Goal: Navigation & Orientation: Find specific page/section

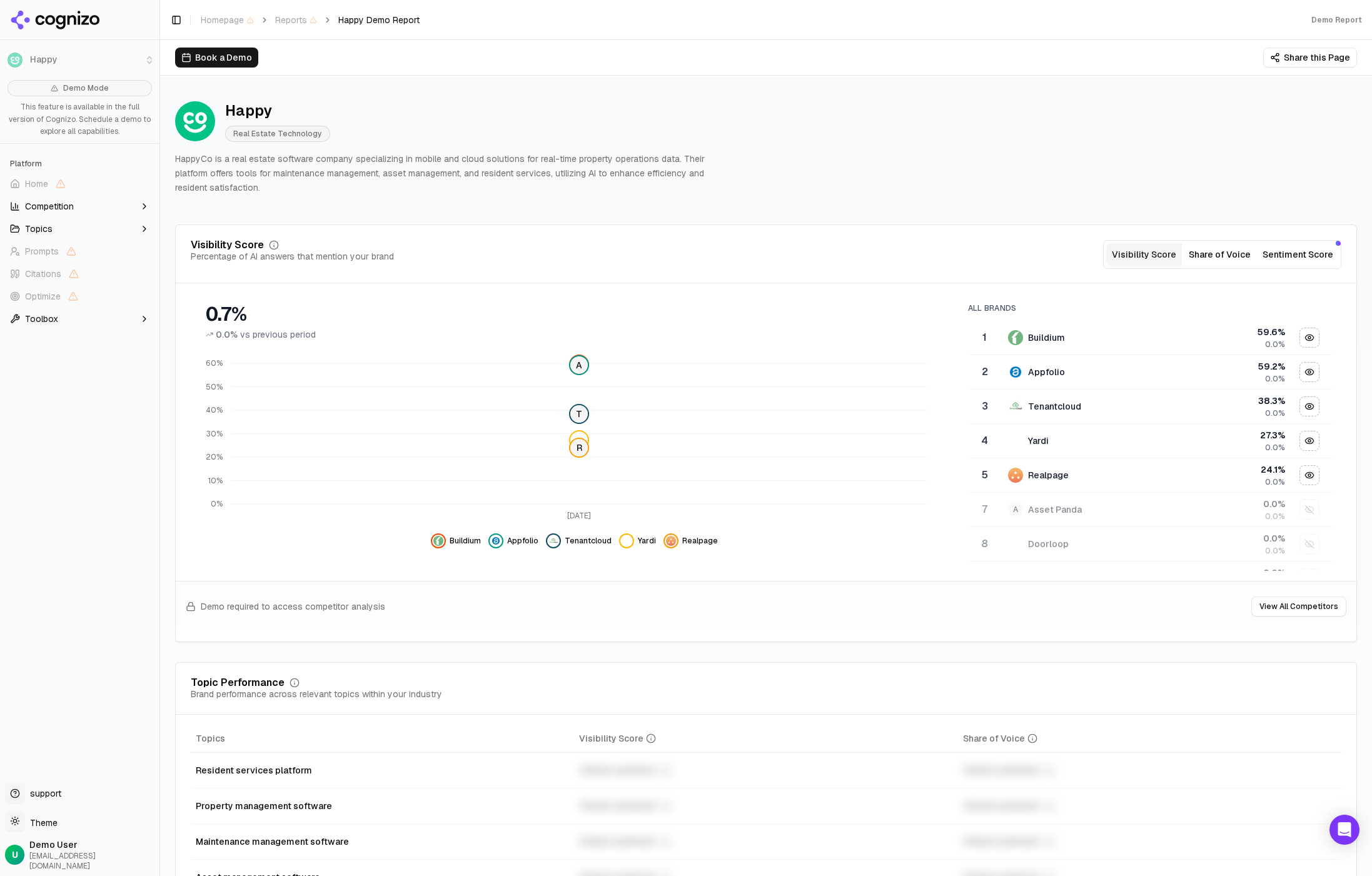
click at [862, 154] on div "Happy Real Estate Technology HappyCo is a real estate software company speciali…" at bounding box center [767, 148] width 1182 height 114
click at [804, 141] on div "Happy Real Estate Technology HappyCo is a real estate software company speciali…" at bounding box center [767, 148] width 1182 height 114
click at [867, 139] on div "Happy Real Estate Technology HappyCo is a real estate software company speciali…" at bounding box center [767, 148] width 1182 height 114
click at [871, 136] on div "Happy Real Estate Technology HappyCo is a real estate software company speciali…" at bounding box center [767, 148] width 1182 height 114
click at [961, 126] on div "Happy Real Estate Technology HappyCo is a real estate software company speciali…" at bounding box center [767, 148] width 1182 height 114
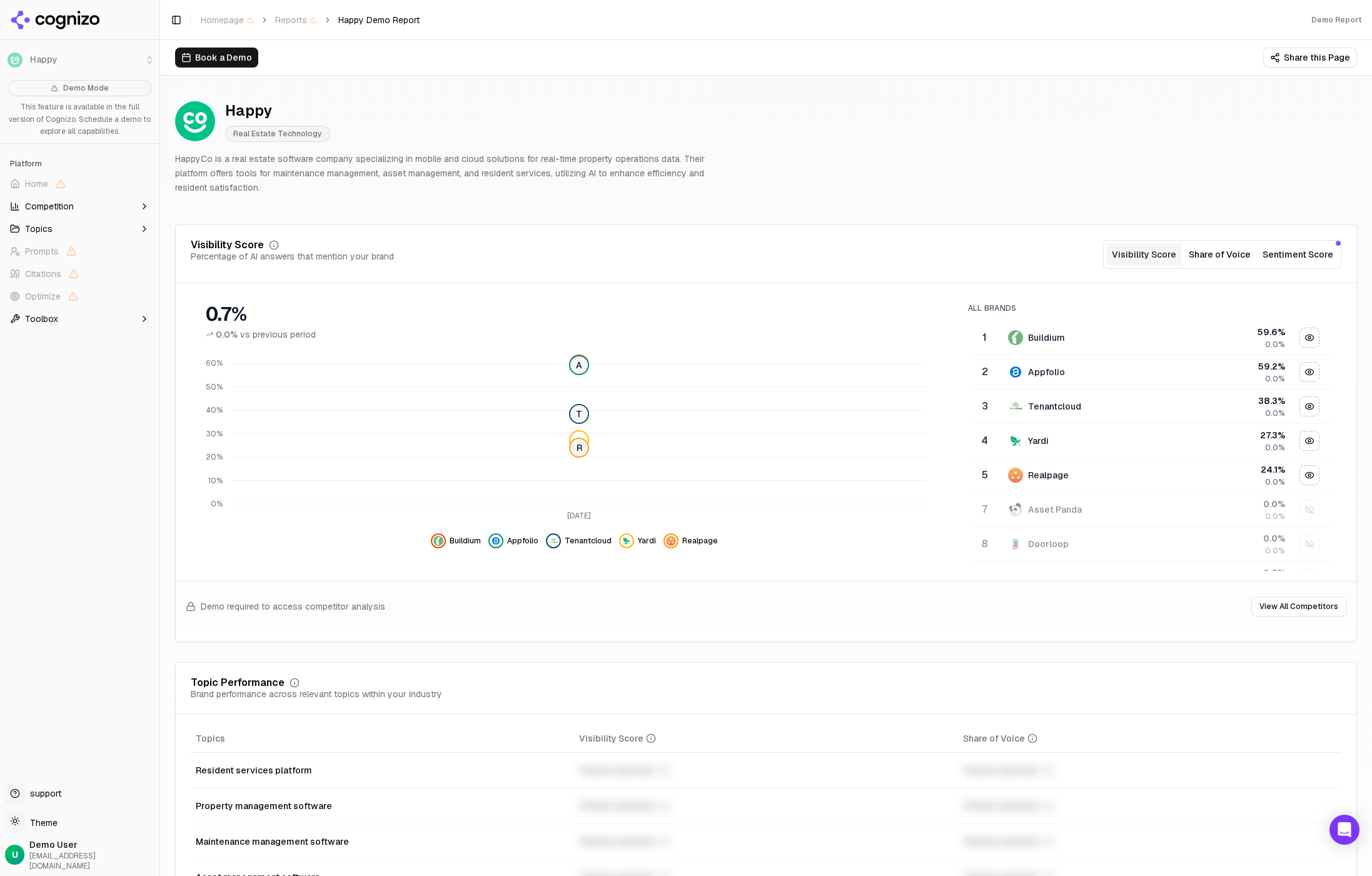
scroll to position [15, 0]
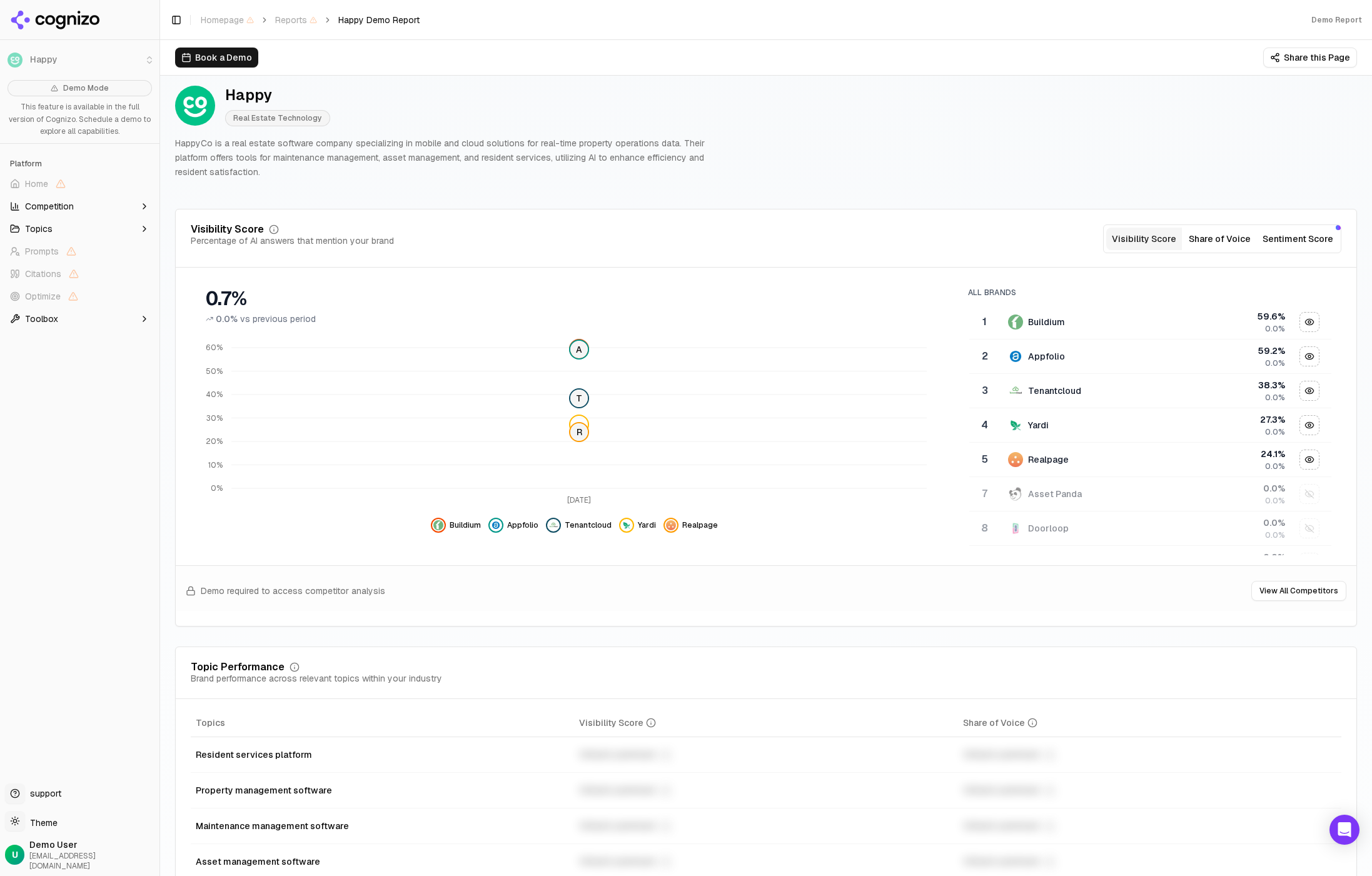
click at [859, 134] on div "Happy Real Estate Technology HappyCo is a real estate software company speciali…" at bounding box center [767, 131] width 1182 height 114
click at [859, 130] on div "Happy Real Estate Technology HappyCo is a real estate software company speciali…" at bounding box center [767, 131] width 1182 height 114
click at [842, 131] on div "Happy Real Estate Technology HappyCo is a real estate software company speciali…" at bounding box center [767, 131] width 1182 height 114
click at [840, 132] on div "Happy Real Estate Technology HappyCo is a real estate software company speciali…" at bounding box center [767, 131] width 1182 height 114
click at [887, 139] on div "Happy Real Estate Technology HappyCo is a real estate software company speciali…" at bounding box center [767, 131] width 1182 height 114
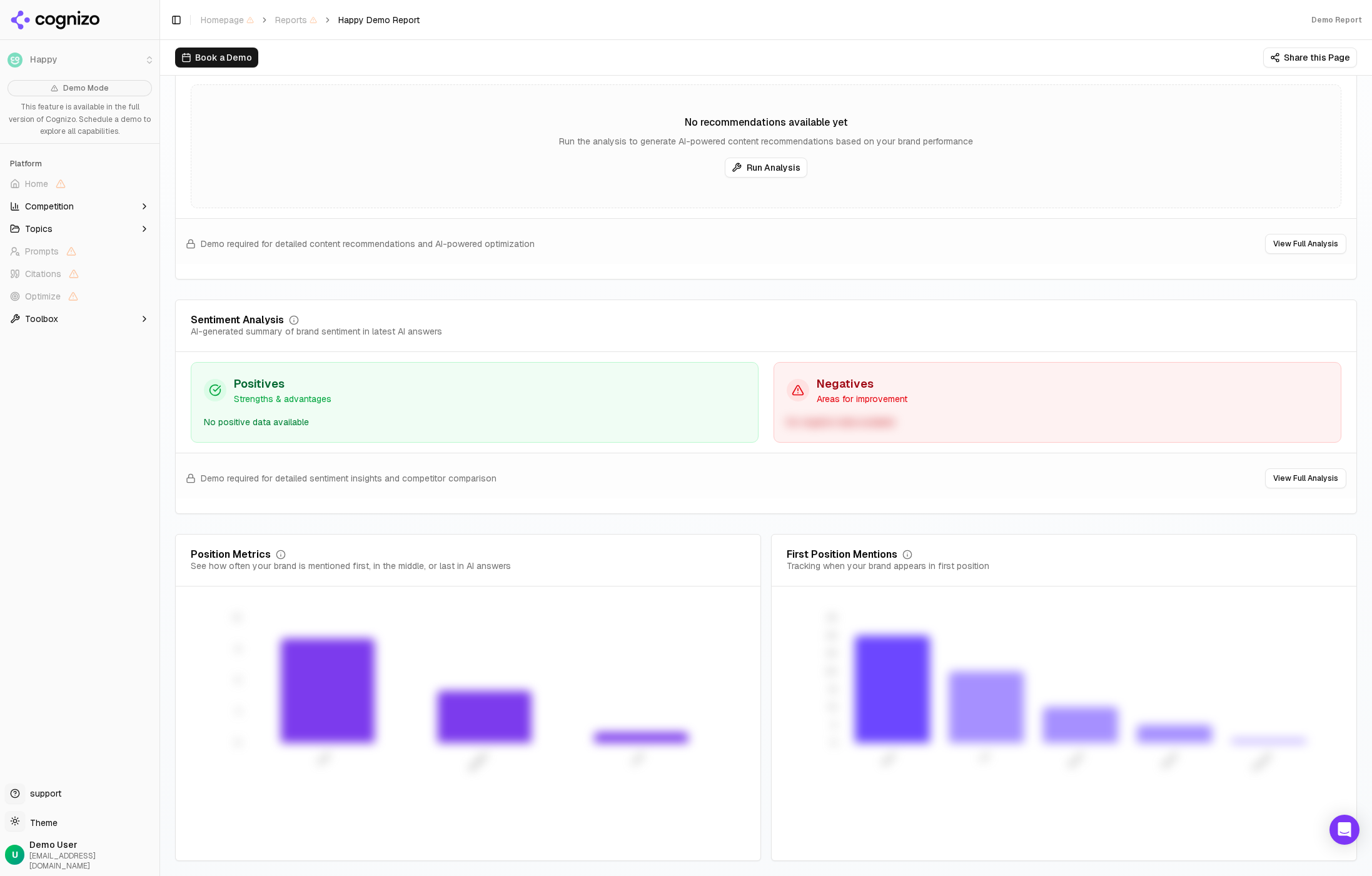
scroll to position [0, 0]
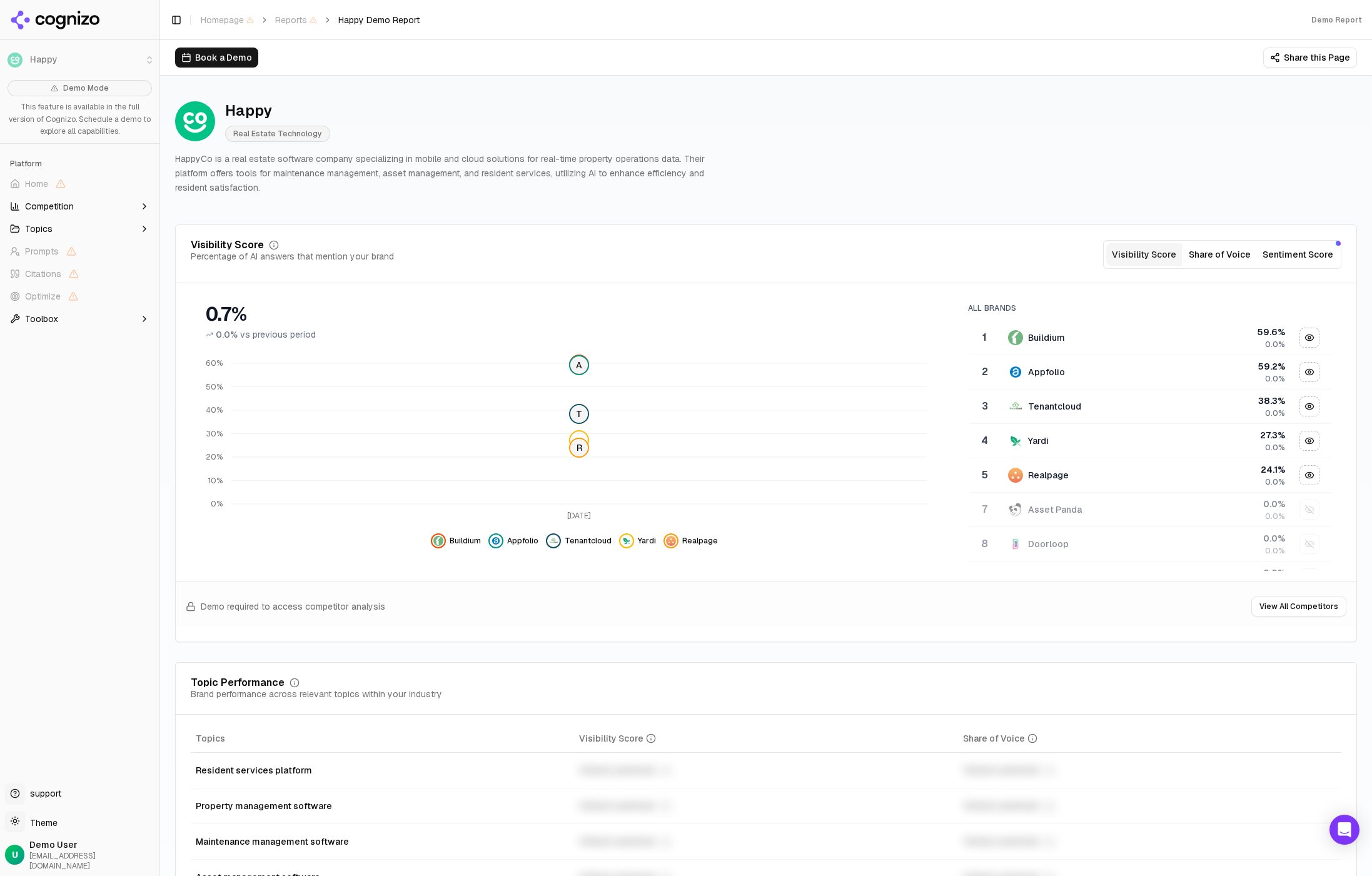
click at [817, 145] on div "Happy Real Estate Technology HappyCo is a real estate software company speciali…" at bounding box center [767, 148] width 1182 height 114
click at [132, 207] on button "Competition" at bounding box center [80, 206] width 150 height 20
